Goal: Task Accomplishment & Management: Manage account settings

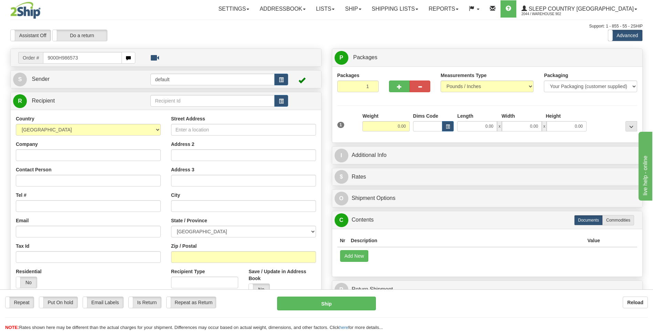
type input "9000H986573"
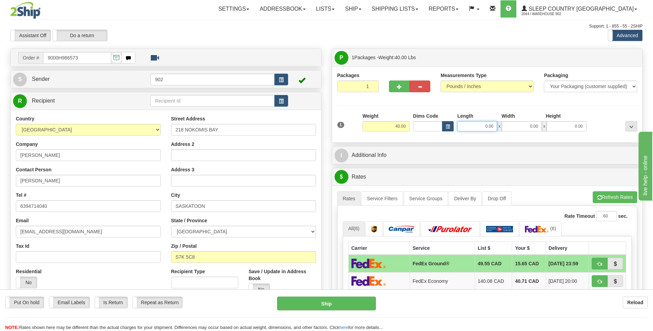
click at [479, 124] on input "0.00" at bounding box center [477, 126] width 40 height 10
type input "40.00"
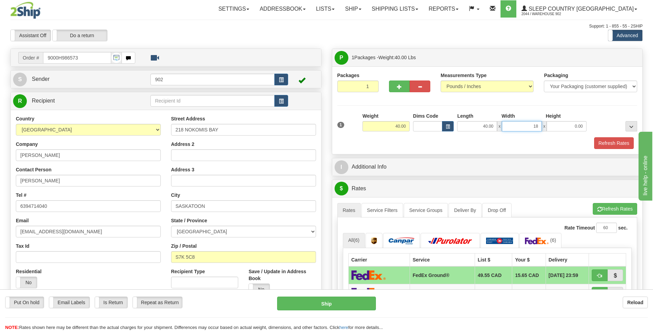
type input "18.00"
click at [600, 145] on button "Refresh Rates" at bounding box center [615, 143] width 40 height 12
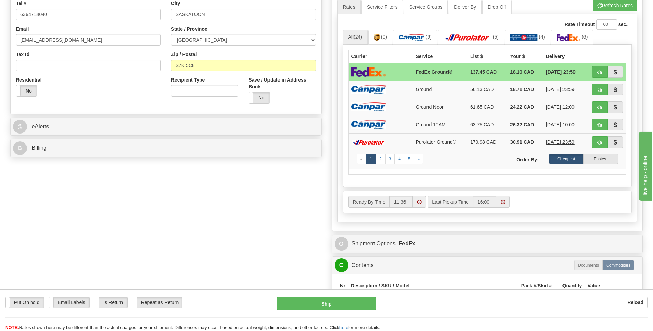
scroll to position [276, 0]
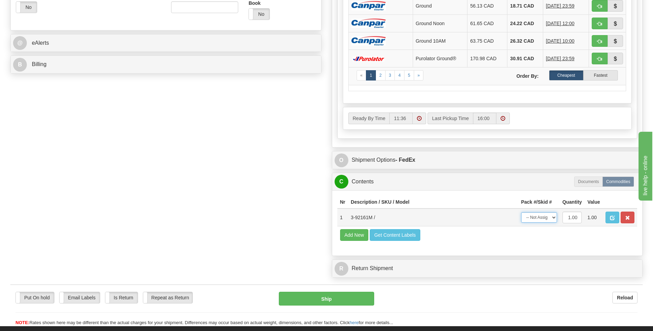
click at [551, 217] on select "-- Not Assigned -- Package 1" at bounding box center [540, 218] width 36 height 10
select select "0"
click at [522, 213] on select "-- Not Assigned -- Package 1" at bounding box center [540, 218] width 36 height 10
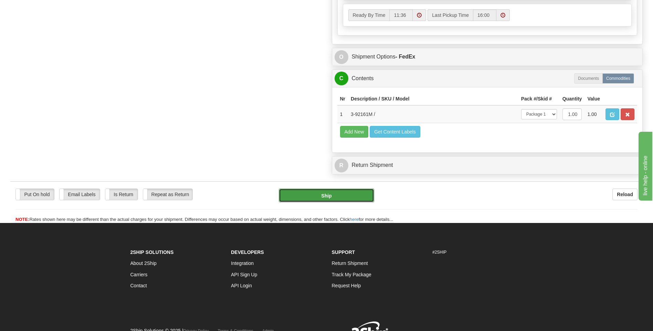
click at [344, 199] on button "Ship" at bounding box center [326, 196] width 95 height 14
type input "92"
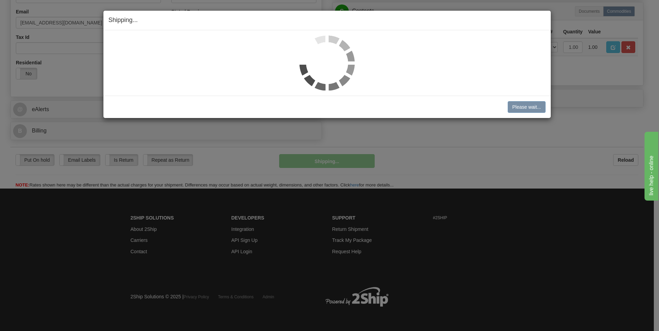
scroll to position [209, 0]
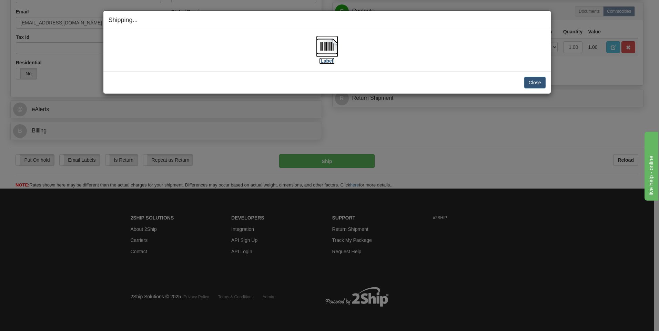
click at [321, 47] on img at bounding box center [327, 46] width 22 height 22
click at [536, 87] on button "Close" at bounding box center [534, 83] width 21 height 12
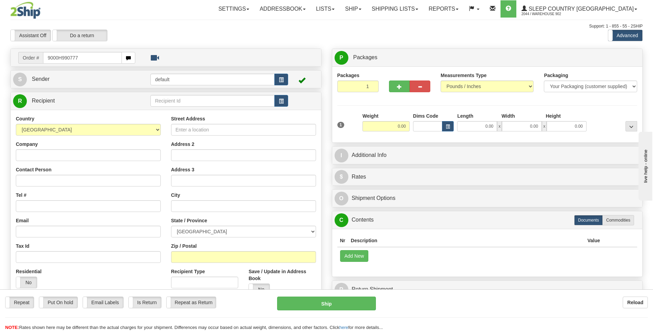
type input "9000H990777"
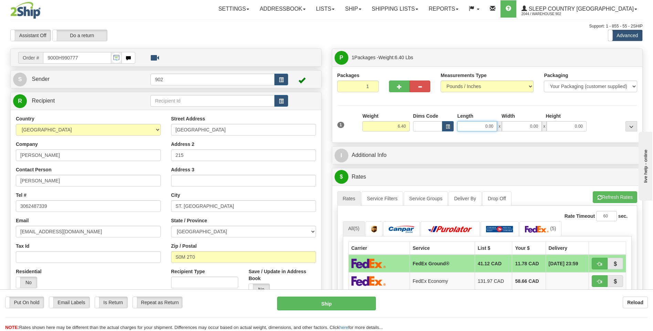
click at [482, 126] on input "0.00" at bounding box center [477, 126] width 40 height 10
type input "13.00"
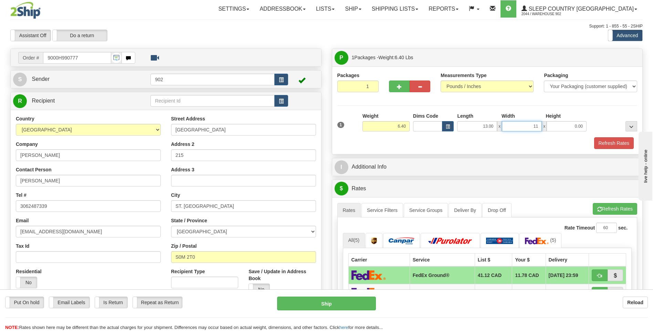
type input "11.00"
type input "6.00"
click at [624, 144] on button "Refresh Rates" at bounding box center [615, 143] width 40 height 12
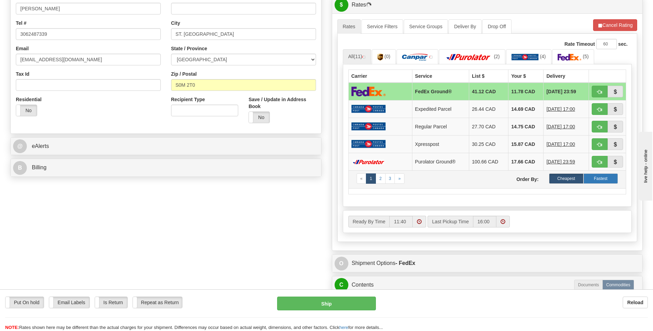
scroll to position [310, 0]
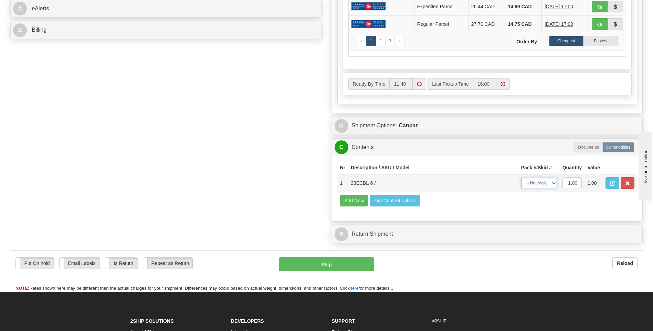
click at [537, 183] on select "-- Not Assigned -- Package 1" at bounding box center [540, 183] width 36 height 10
select select "0"
click at [522, 178] on select "-- Not Assigned -- Package 1" at bounding box center [540, 183] width 36 height 10
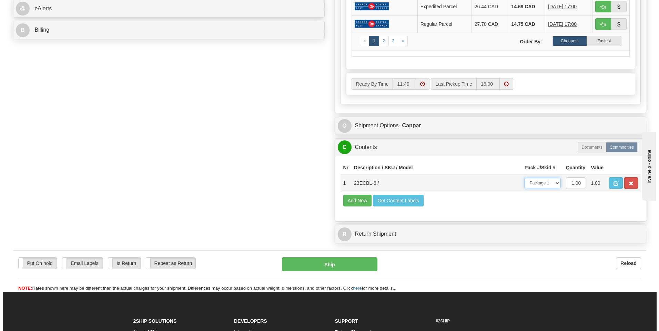
scroll to position [207, 0]
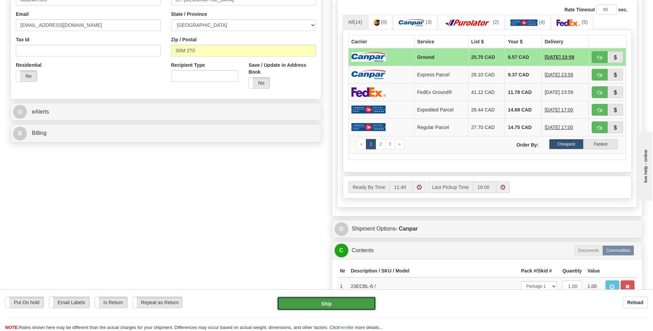
click at [337, 301] on button "Ship" at bounding box center [326, 304] width 99 height 14
type input "1"
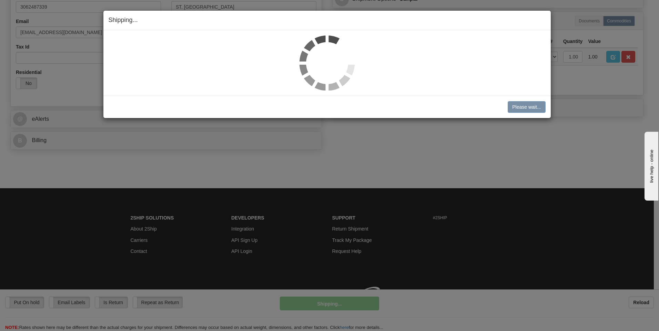
scroll to position [199, 0]
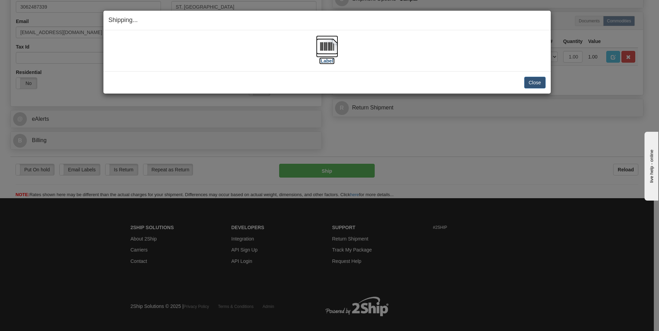
click at [330, 49] on img at bounding box center [327, 46] width 22 height 22
click at [528, 82] on button "Close" at bounding box center [534, 83] width 21 height 12
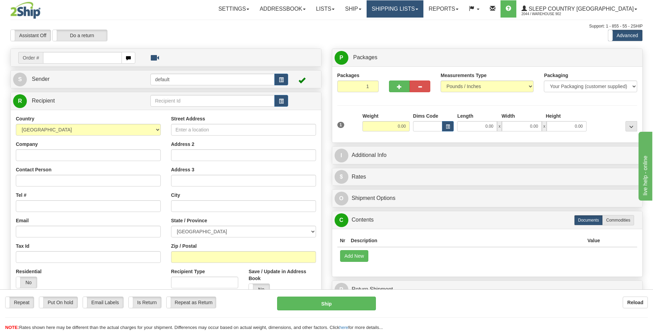
click at [414, 7] on link "Shipping lists" at bounding box center [395, 8] width 57 height 17
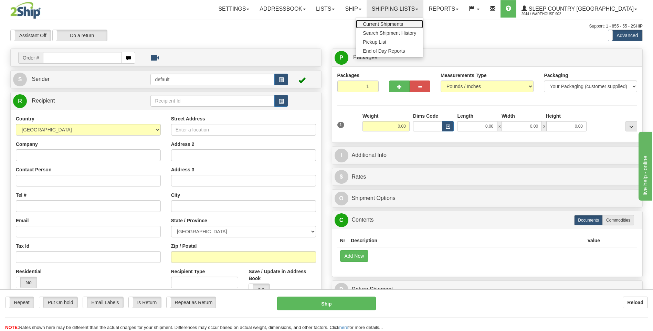
click at [403, 25] on span "Current Shipments" at bounding box center [383, 24] width 40 height 6
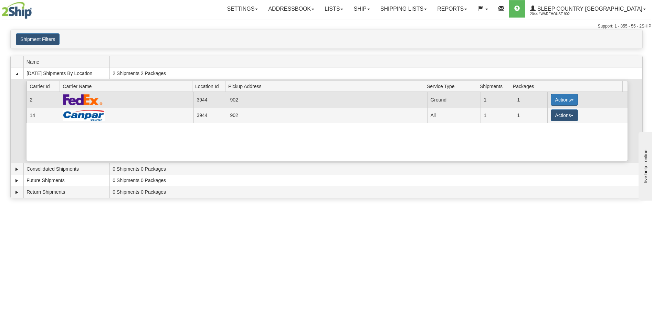
click at [572, 100] on button "Actions" at bounding box center [565, 100] width 28 height 12
click at [537, 121] on span "Close" at bounding box center [538, 121] width 16 height 5
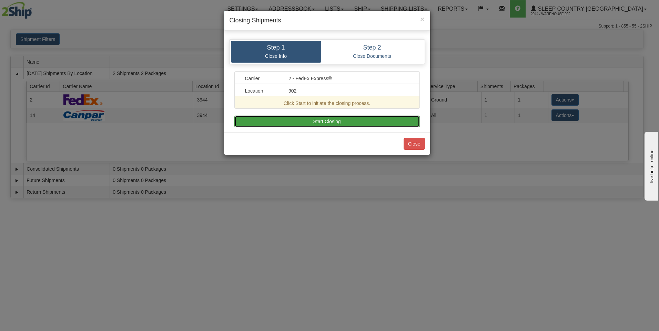
click at [342, 121] on button "Start Closing" at bounding box center [326, 122] width 185 height 12
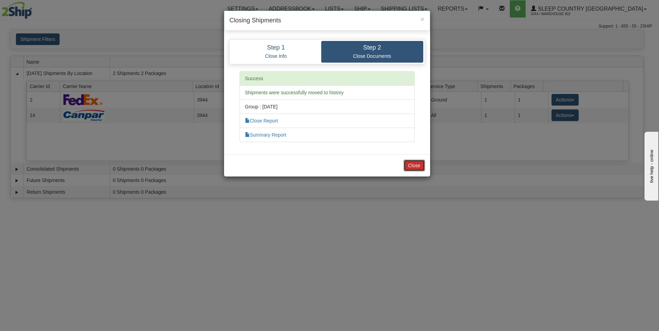
click at [420, 161] on button "Close" at bounding box center [413, 166] width 21 height 12
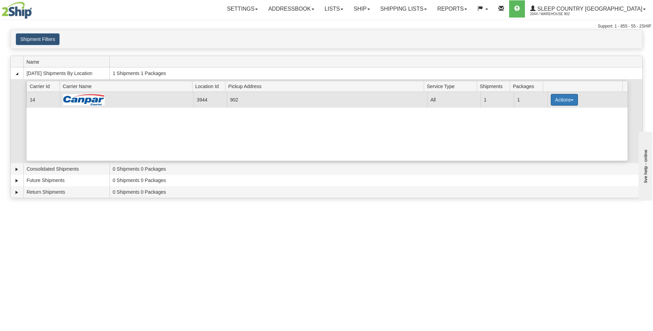
click at [570, 102] on button "Actions" at bounding box center [565, 100] width 28 height 12
click at [545, 123] on span "Close" at bounding box center [538, 121] width 16 height 5
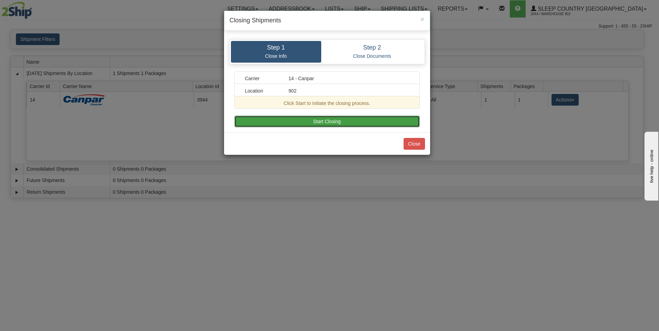
click at [250, 122] on button "Start Closing" at bounding box center [326, 122] width 185 height 12
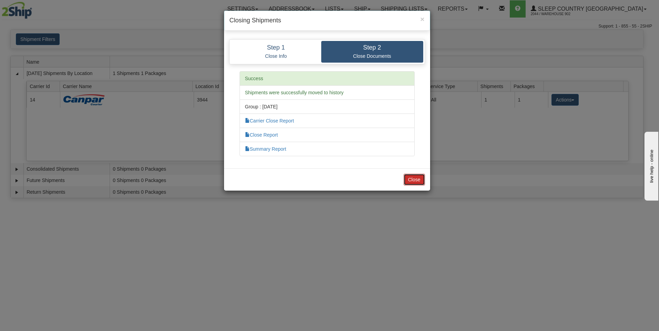
click at [416, 175] on button "Close" at bounding box center [413, 180] width 21 height 12
